Goal: Transaction & Acquisition: Purchase product/service

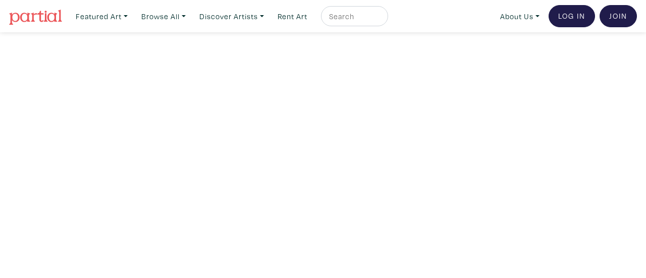
click at [379, 20] on input "text" at bounding box center [353, 16] width 50 height 13
type input "che [PERSON_NAME]"
click at [381, 19] on button "submit" at bounding box center [381, 19] width 0 height 0
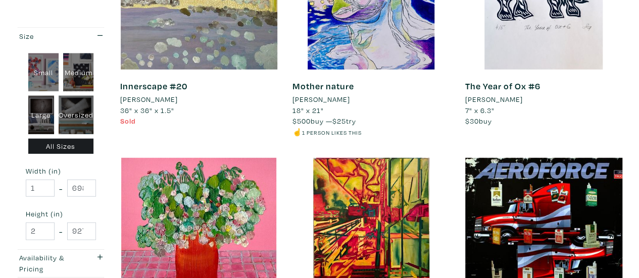
scroll to position [1010, 0]
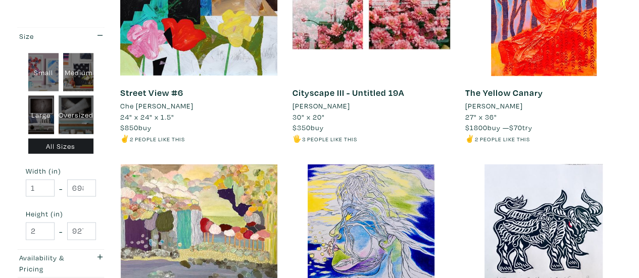
click at [161, 94] on link "Street View #6" at bounding box center [151, 93] width 63 height 12
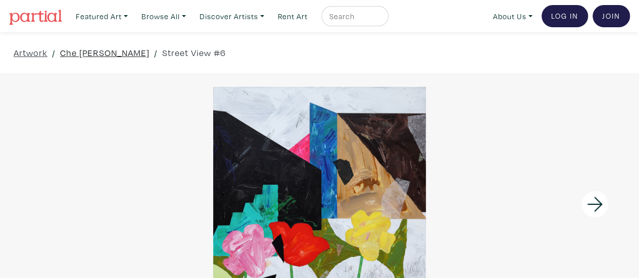
click at [108, 50] on link "Che [PERSON_NAME]" at bounding box center [104, 53] width 89 height 14
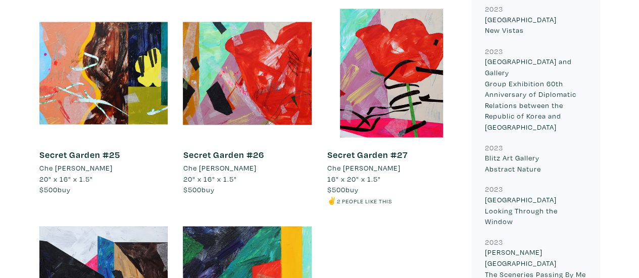
scroll to position [856, 0]
